Goal: Check status: Check status

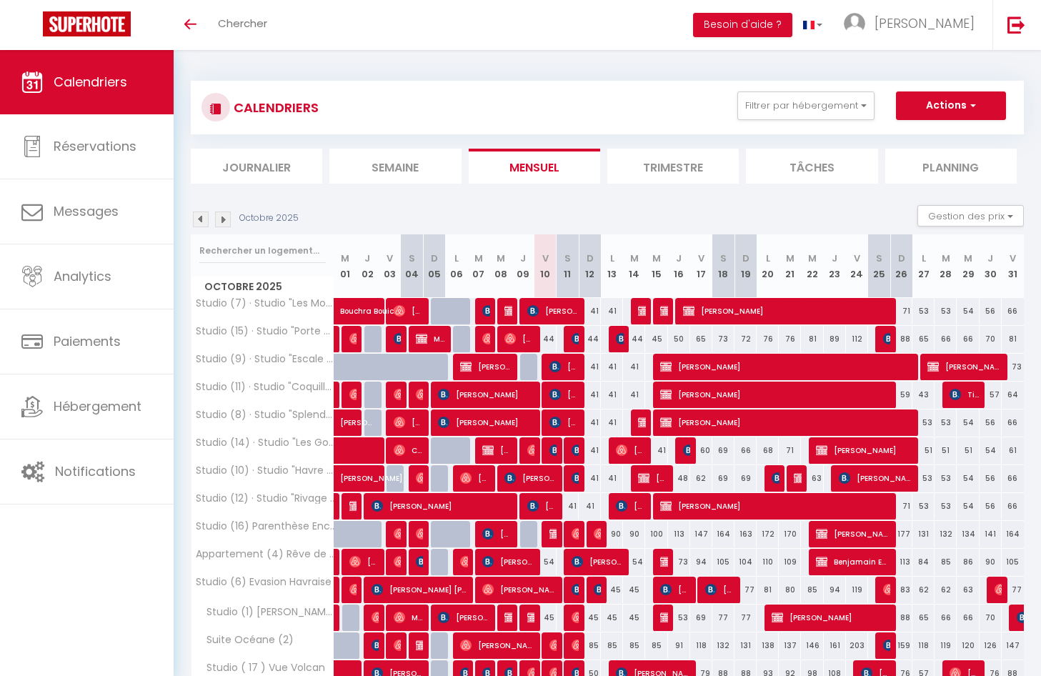
click at [953, 160] on li "Planning" at bounding box center [952, 166] width 132 height 35
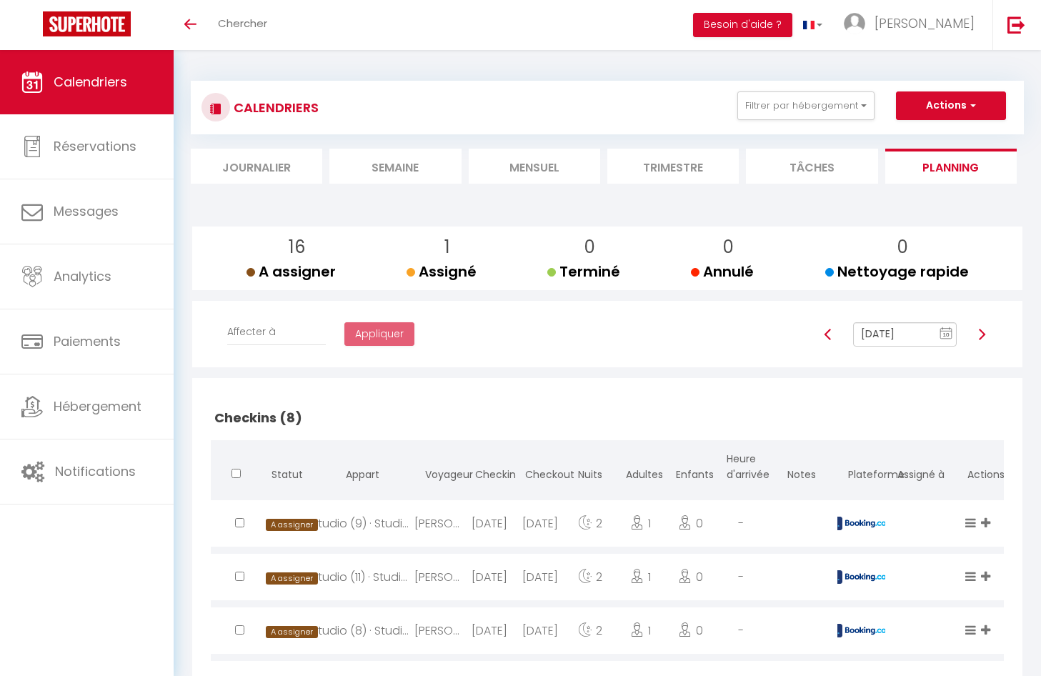
click at [906, 334] on input "[DATE]" at bounding box center [905, 334] width 104 height 24
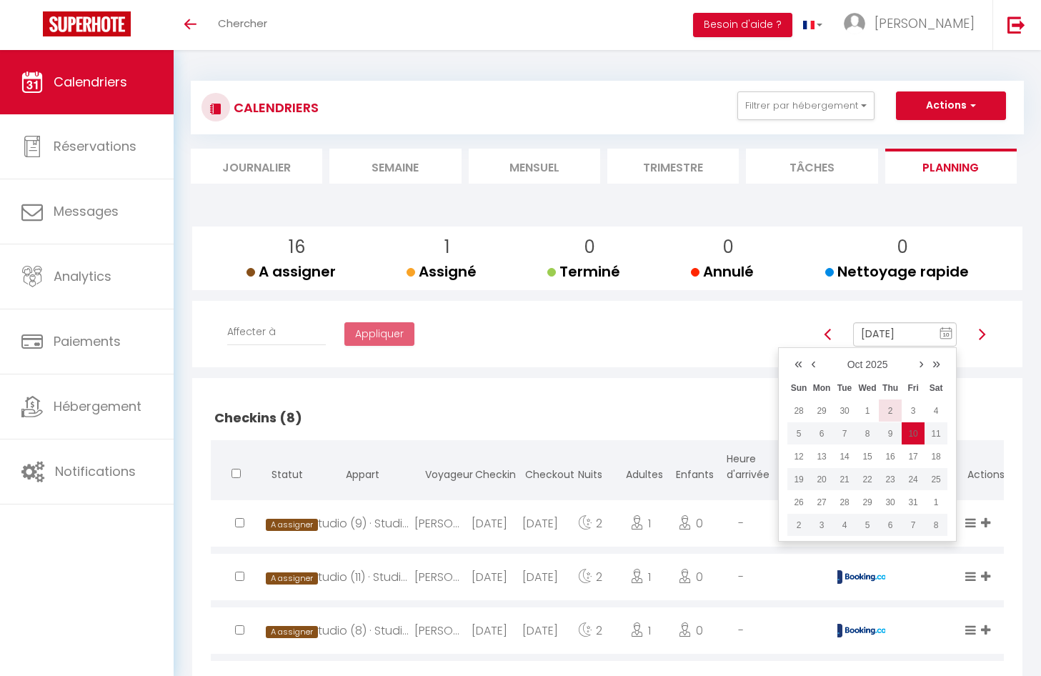
click at [891, 408] on td "2" at bounding box center [890, 411] width 23 height 23
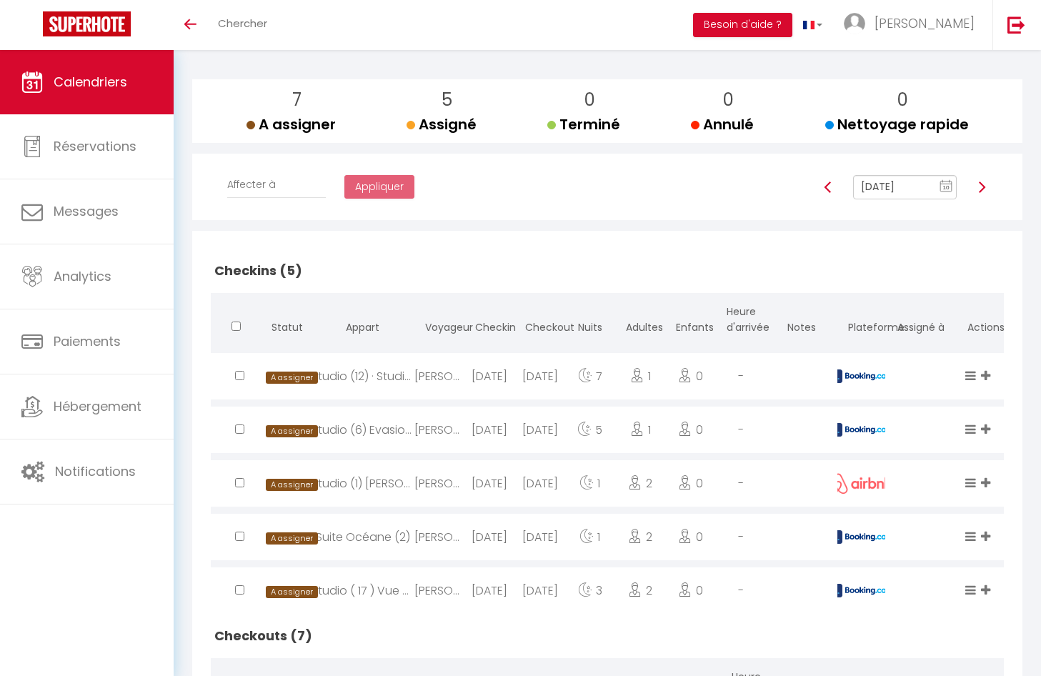
scroll to position [122, 0]
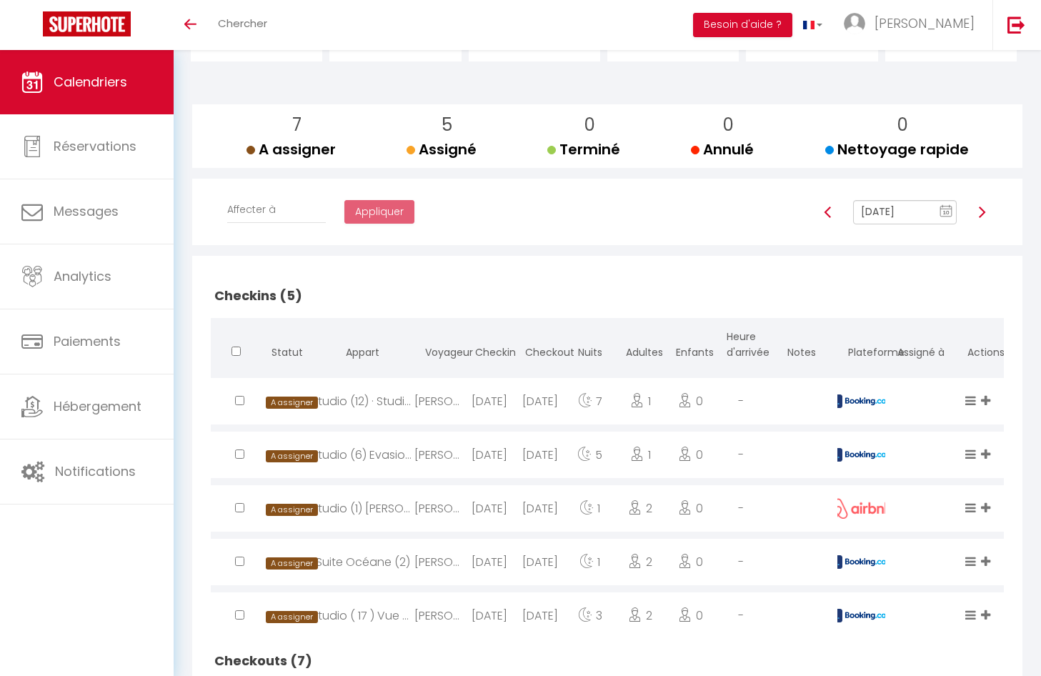
click at [986, 212] on img at bounding box center [981, 212] width 11 height 11
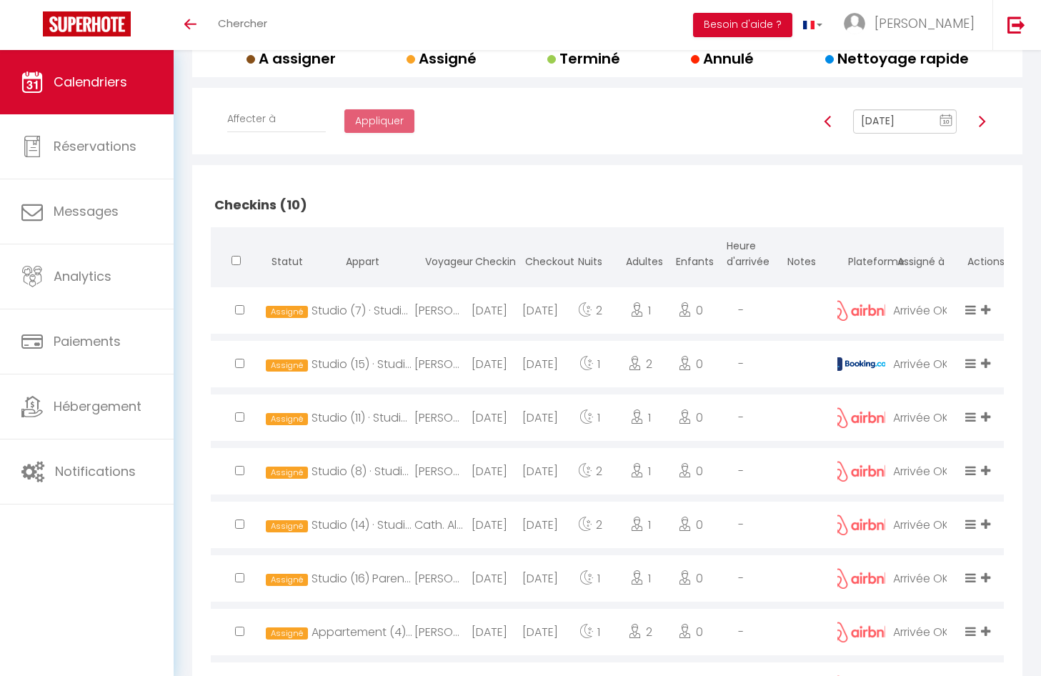
scroll to position [0, 0]
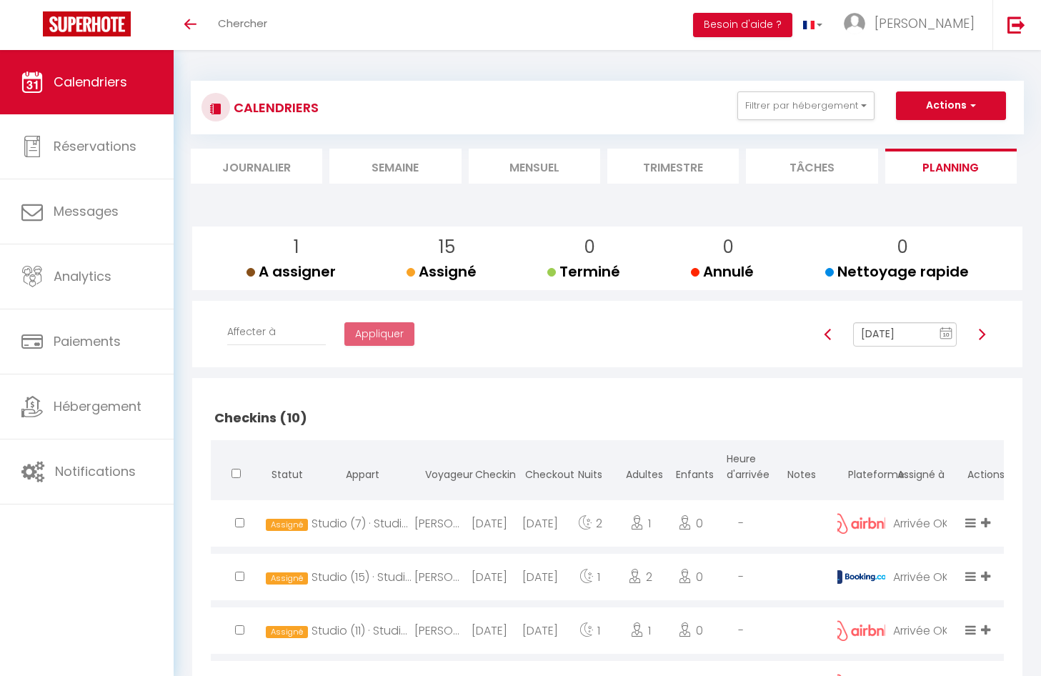
click at [985, 333] on img at bounding box center [981, 334] width 11 height 11
click at [979, 337] on img at bounding box center [981, 334] width 11 height 11
click at [981, 330] on img at bounding box center [981, 334] width 11 height 11
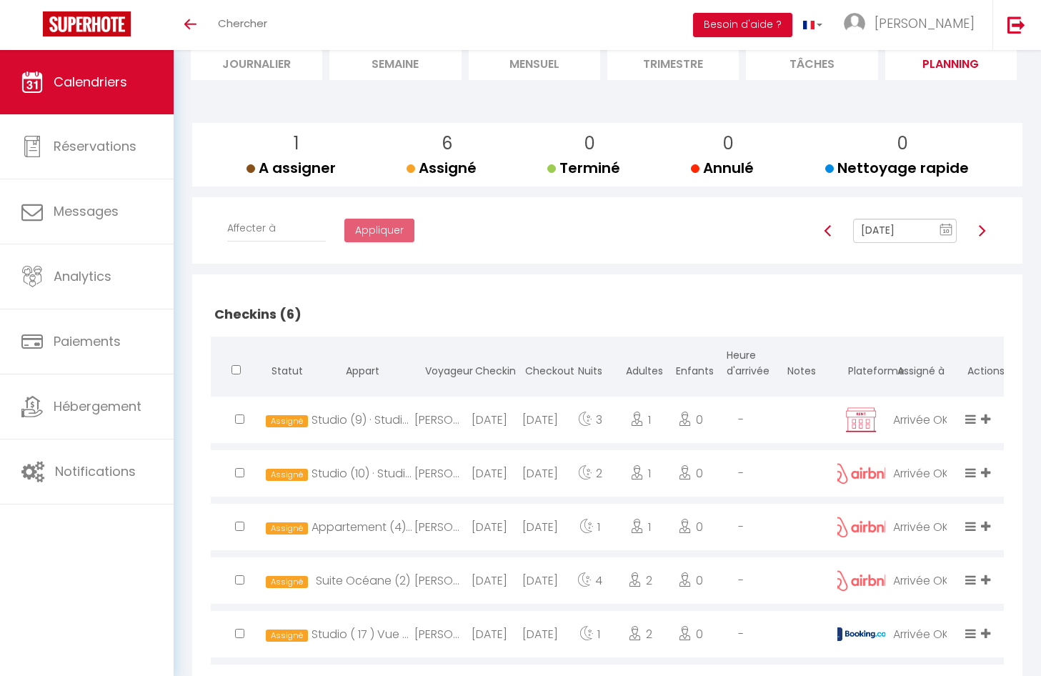
scroll to position [65, 0]
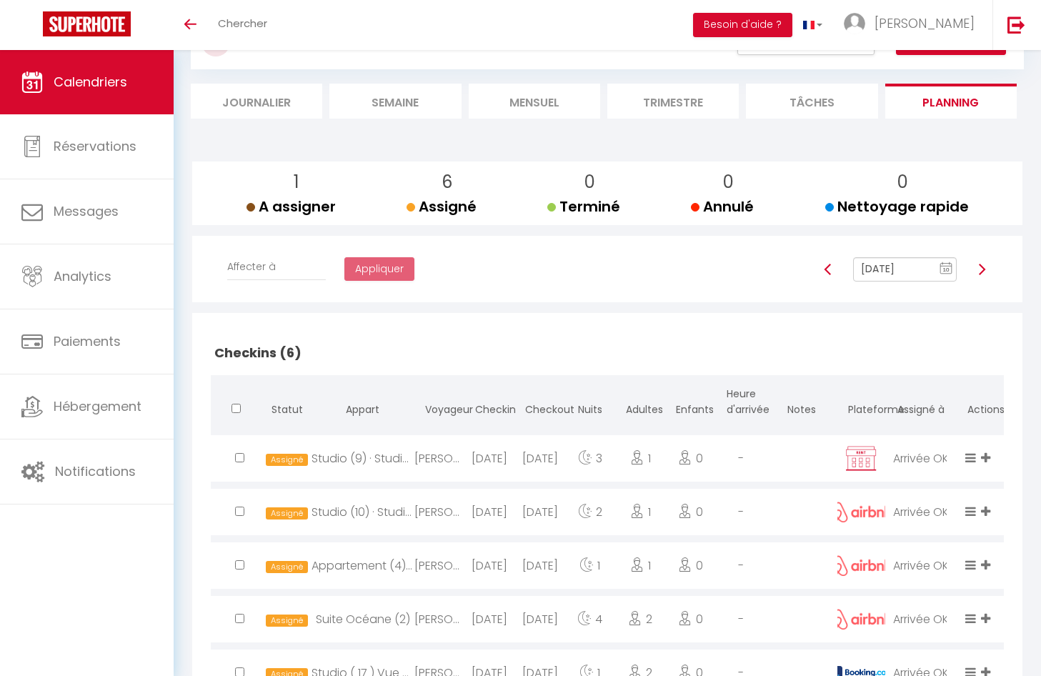
click at [979, 267] on img at bounding box center [981, 269] width 11 height 11
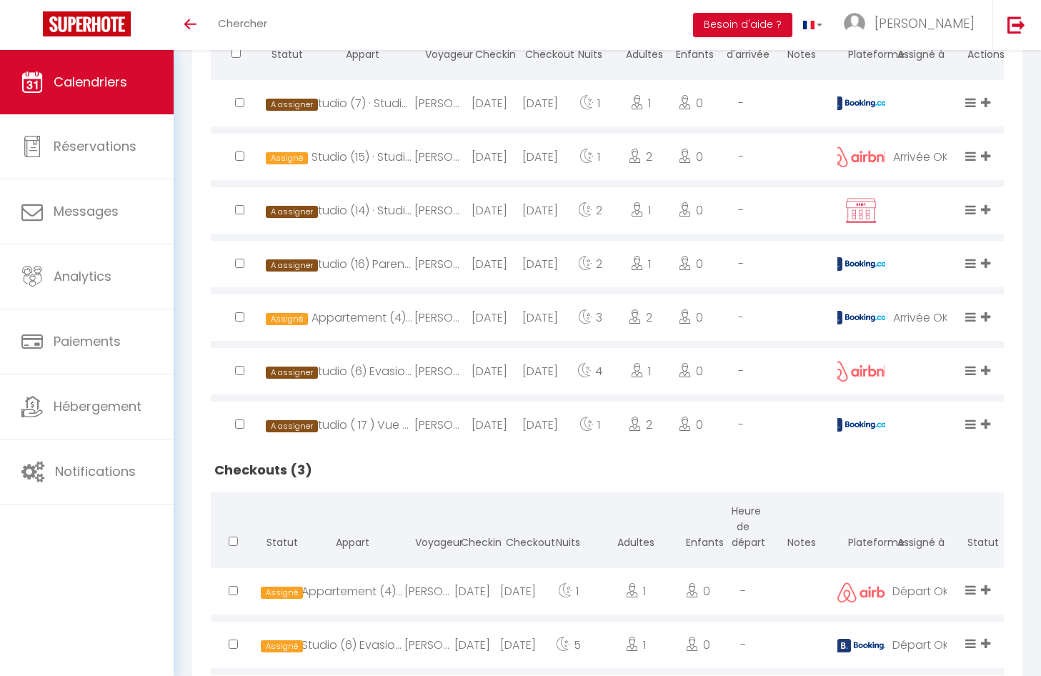
scroll to position [0, 0]
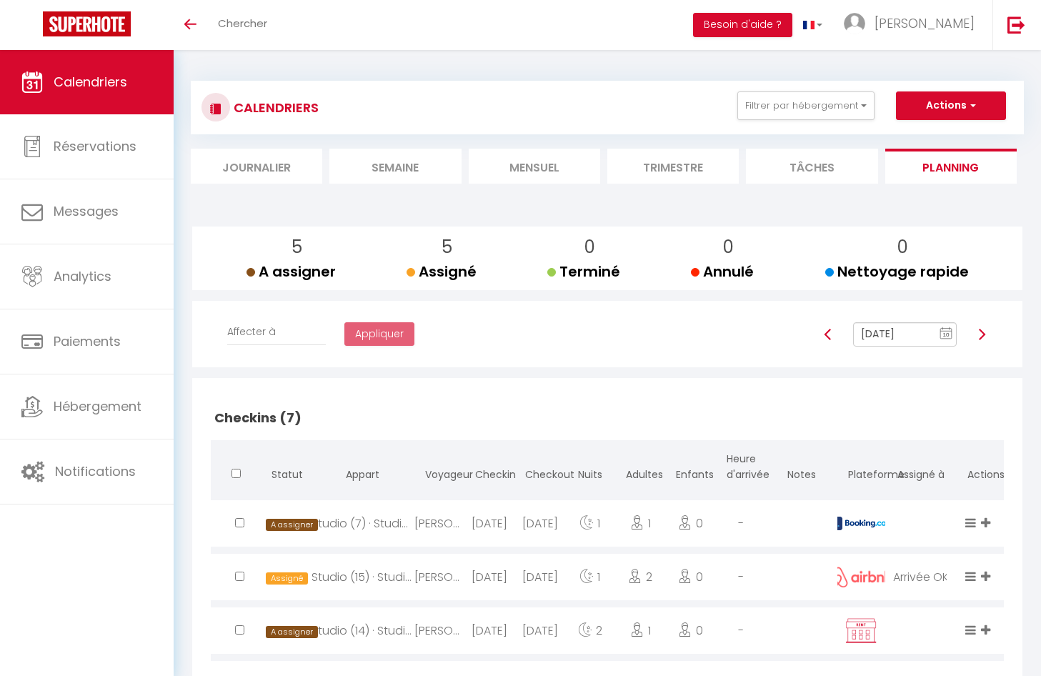
click at [988, 333] on div at bounding box center [981, 334] width 31 height 24
click at [984, 333] on img at bounding box center [981, 334] width 11 height 11
type input "Oct 08, 2025"
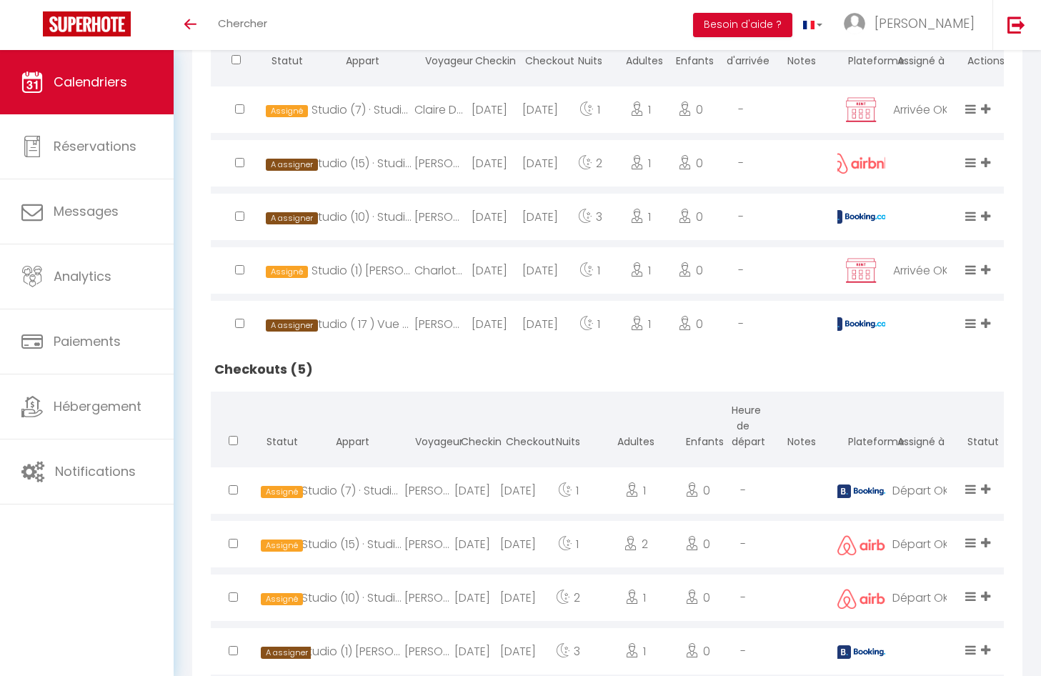
scroll to position [511, 0]
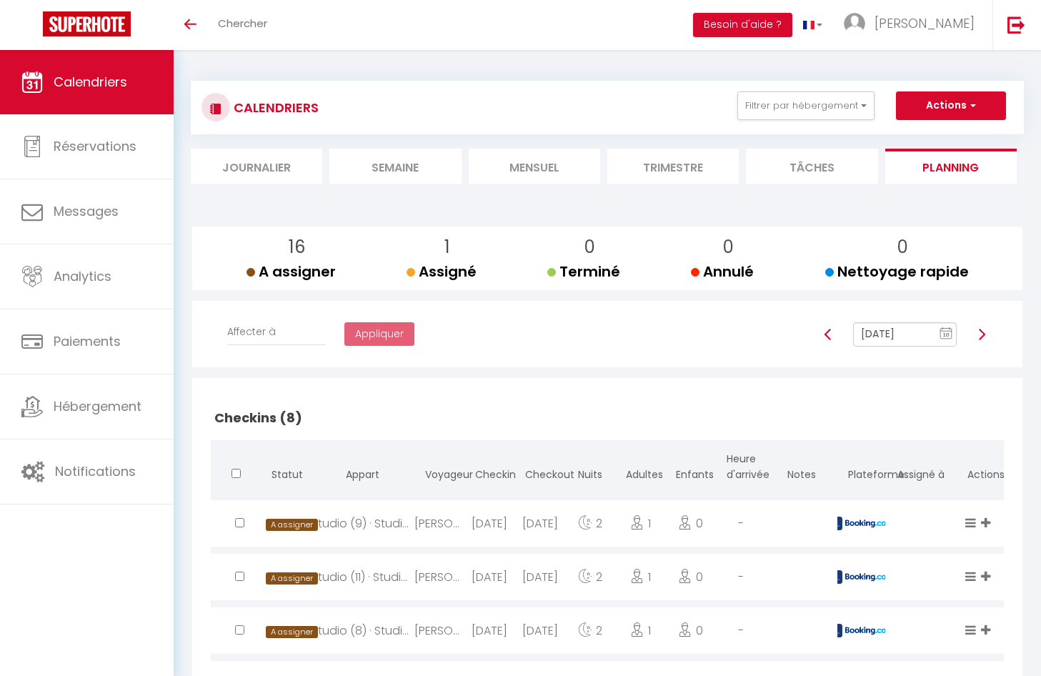
click at [545, 169] on li "Mensuel" at bounding box center [535, 166] width 132 height 35
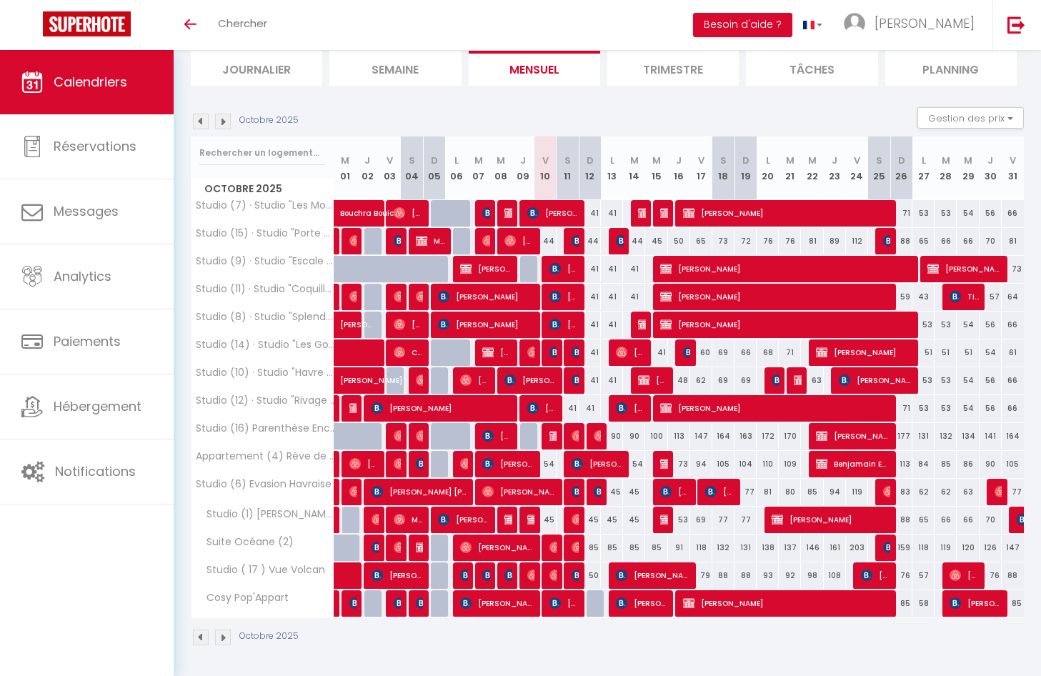
scroll to position [99, 0]
